Goal: Use online tool/utility: Use online tool/utility

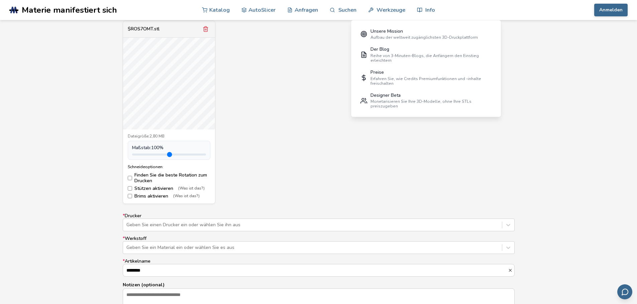
scroll to position [267, 0]
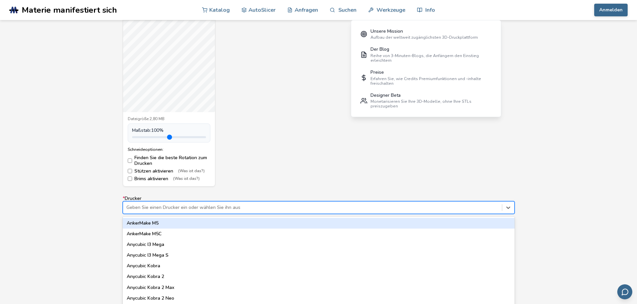
click at [247, 210] on div "64 results available. Use Up and Down to choose options, press Enter to select …" at bounding box center [319, 208] width 392 height 13
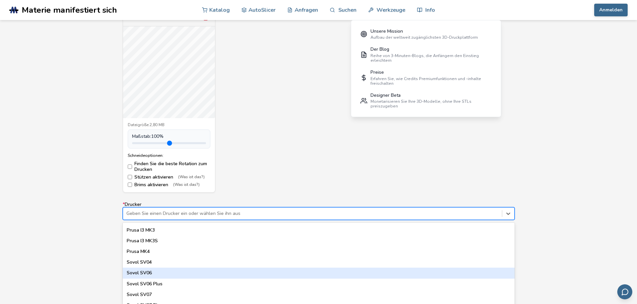
scroll to position [249, 0]
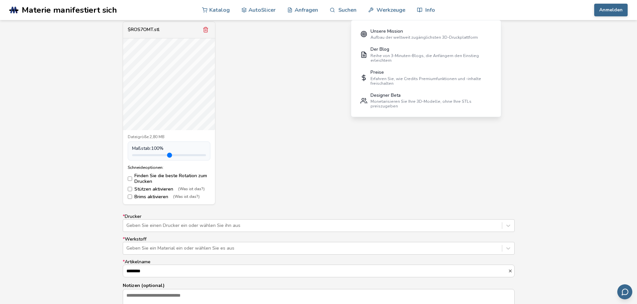
click at [95, 245] on div "Modellsteuerungen: Klicken und ziehen zum Drehen • Scrollen zum Zoomen • Rechts…" at bounding box center [318, 191] width 637 height 401
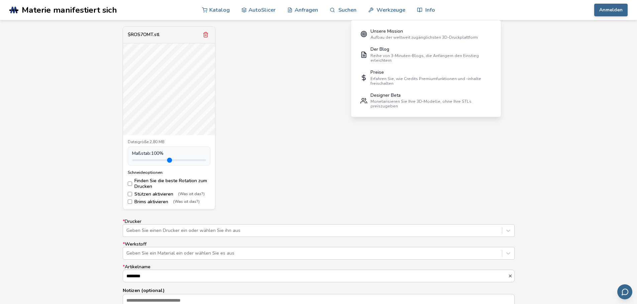
scroll to position [283, 0]
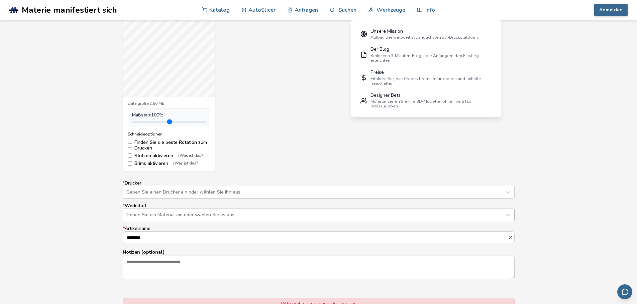
click at [188, 214] on div at bounding box center [312, 215] width 372 height 7
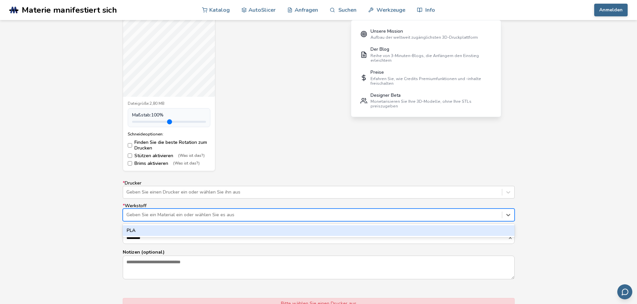
click at [182, 218] on div at bounding box center [312, 215] width 372 height 7
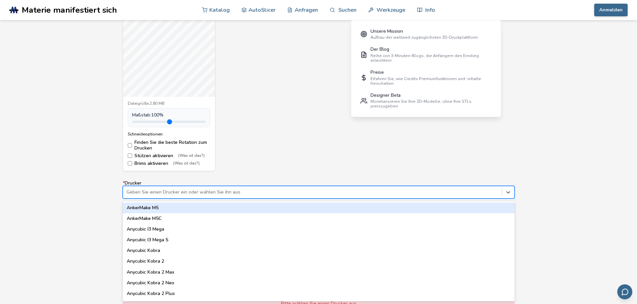
click at [192, 195] on div at bounding box center [312, 192] width 372 height 7
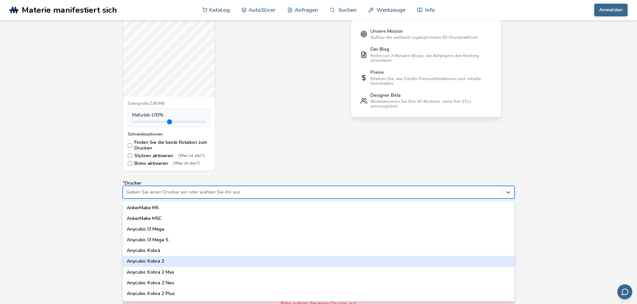
click at [172, 261] on div "Anycubic Kobra 2" at bounding box center [319, 261] width 392 height 11
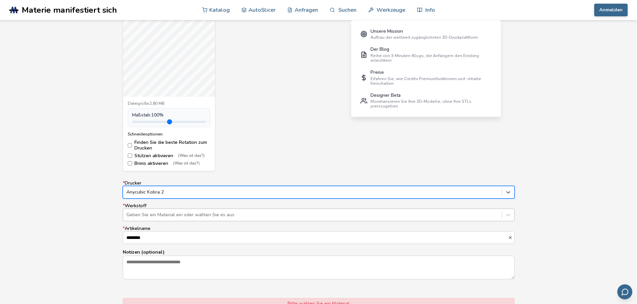
click at [178, 220] on div "Geben Sie ein Material ein oder wählen Sie es aus" at bounding box center [312, 215] width 379 height 9
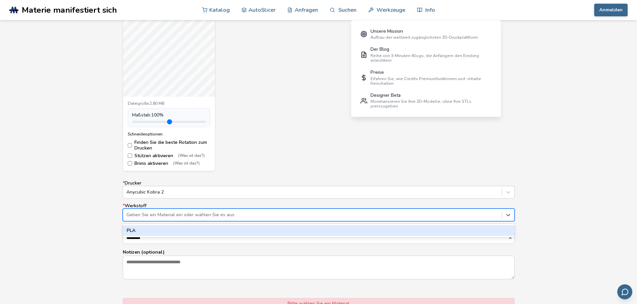
click at [178, 219] on div "Geben Sie ein Material ein oder wählen Sie es aus" at bounding box center [312, 215] width 379 height 9
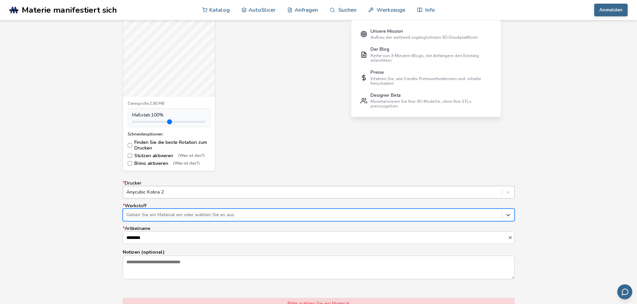
click at [185, 197] on div "Anycubic Kobra 2" at bounding box center [312, 192] width 379 height 9
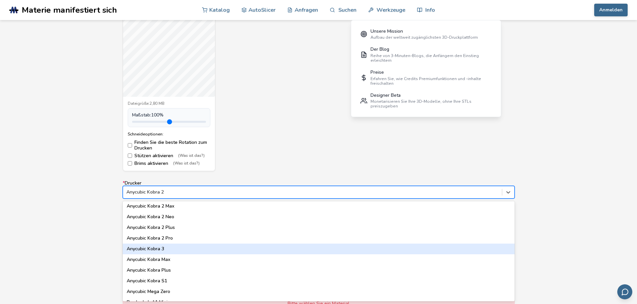
scroll to position [67, 0]
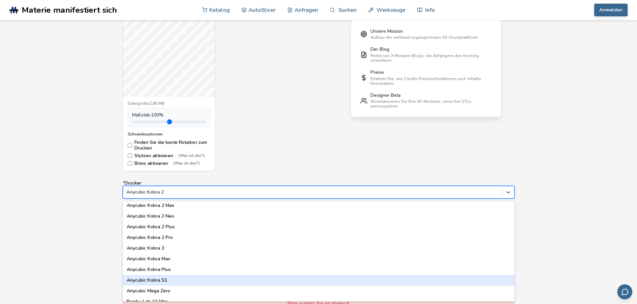
click at [170, 278] on div "Anycubic Kobra S1" at bounding box center [319, 280] width 392 height 11
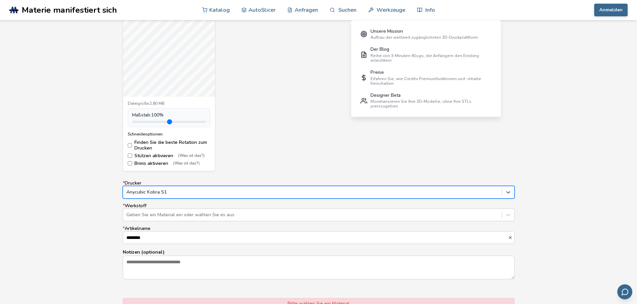
click at [180, 196] on div "Anycubic Kobra S1" at bounding box center [312, 192] width 379 height 9
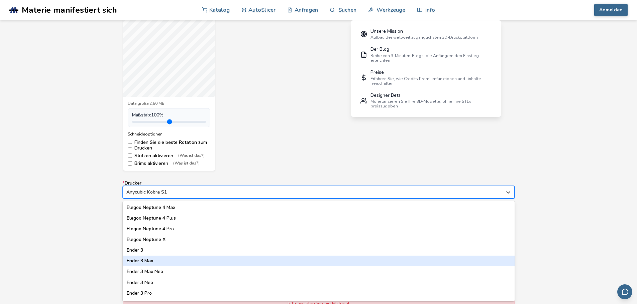
scroll to position [334, 0]
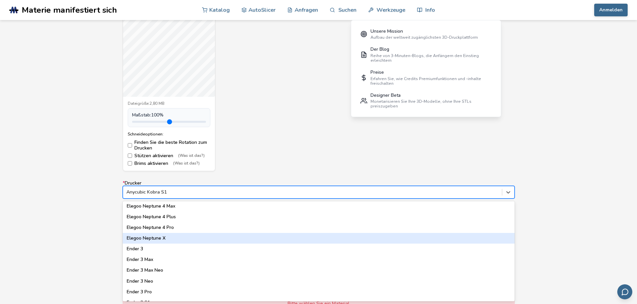
click at [167, 237] on div "Elegoo Neptune X" at bounding box center [319, 238] width 392 height 11
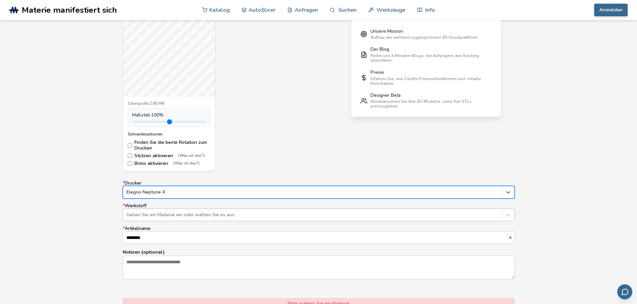
click at [174, 217] on div at bounding box center [312, 215] width 372 height 7
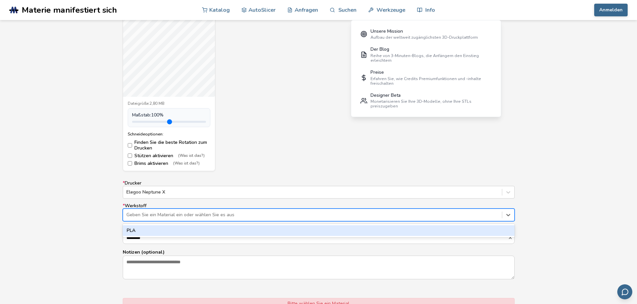
click at [180, 199] on div "* Drucker Elegoo Neptune X * Werkstoff 1 Ergebnis verfügbar. Verwenden Sie die …" at bounding box center [319, 230] width 392 height 99
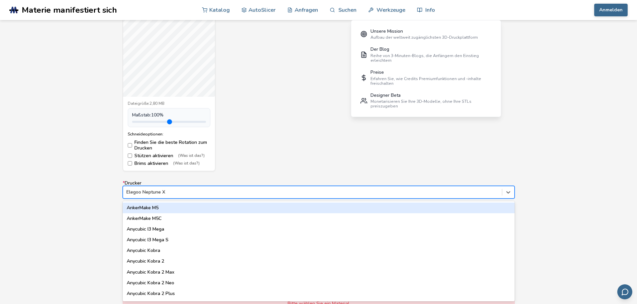
click at [182, 196] on div "Elegoo Neptune X" at bounding box center [312, 192] width 379 height 9
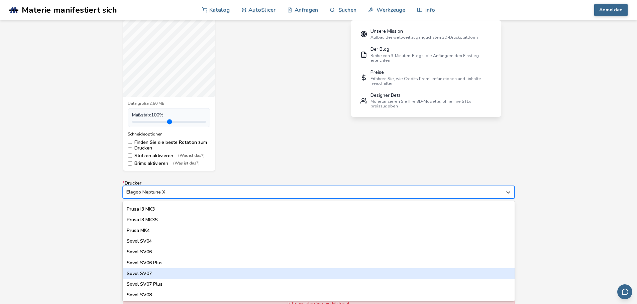
scroll to position [589, 0]
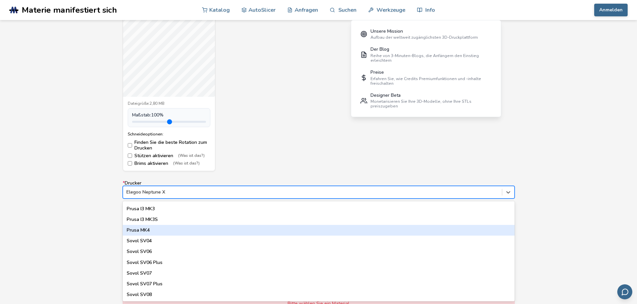
click at [160, 230] on div "Prusa MK4" at bounding box center [319, 230] width 392 height 11
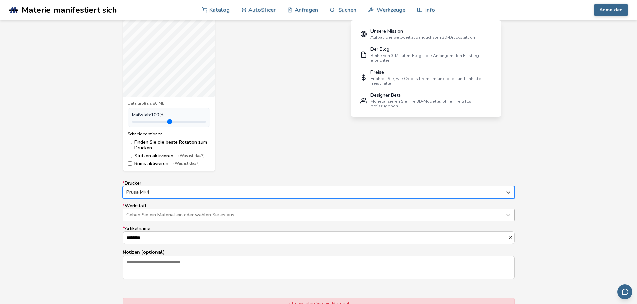
click at [167, 217] on div at bounding box center [312, 215] width 372 height 7
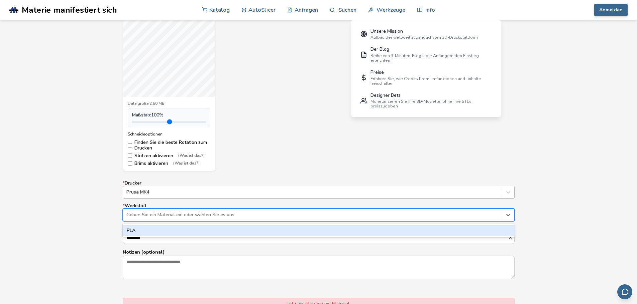
click at [176, 198] on div "Prusa MK4" at bounding box center [319, 192] width 392 height 13
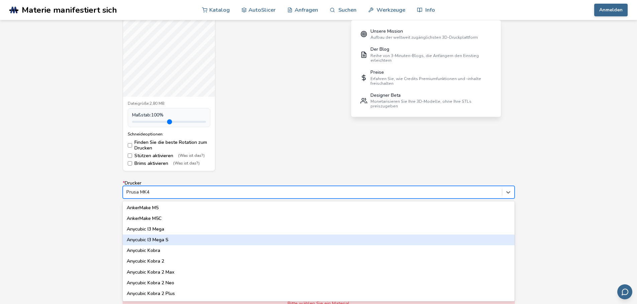
click at [168, 237] on font "Anycubic I3 Mega S" at bounding box center [148, 240] width 42 height 6
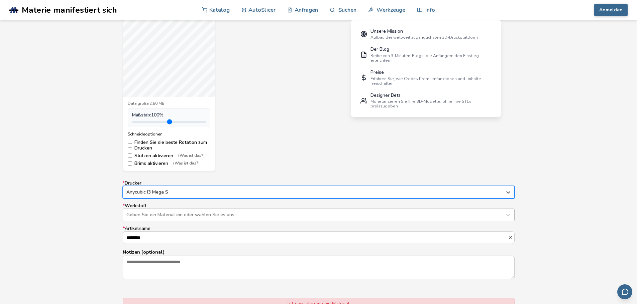
click at [175, 215] on div at bounding box center [312, 215] width 372 height 7
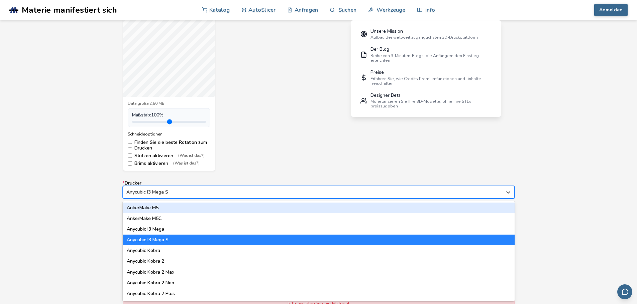
click at [183, 195] on div at bounding box center [312, 192] width 372 height 7
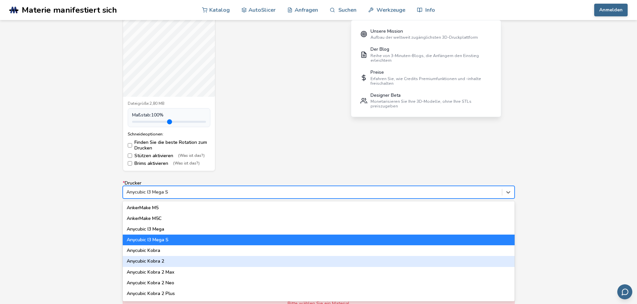
click at [181, 263] on div "Anycubic Kobra 2" at bounding box center [319, 261] width 392 height 11
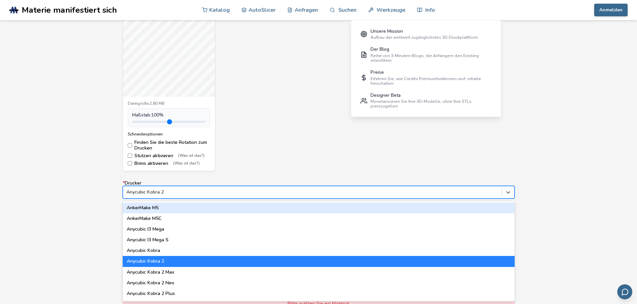
click at [190, 198] on div "Anycubic Kobra 2" at bounding box center [319, 192] width 392 height 13
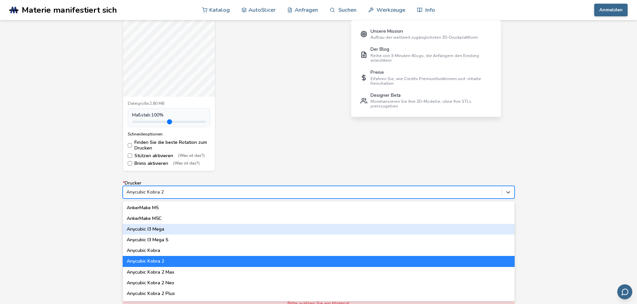
click at [123, 225] on div "Anycubic I3 Mega" at bounding box center [319, 229] width 392 height 11
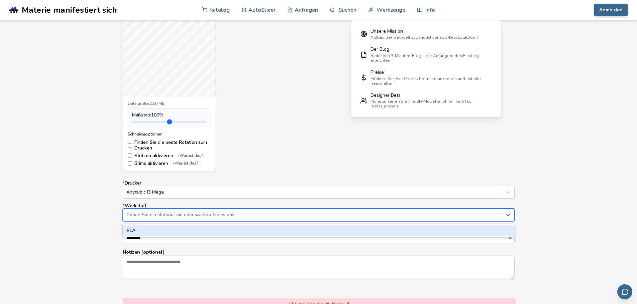
click at [156, 218] on div at bounding box center [312, 215] width 372 height 7
